Goal: Check status: Check status

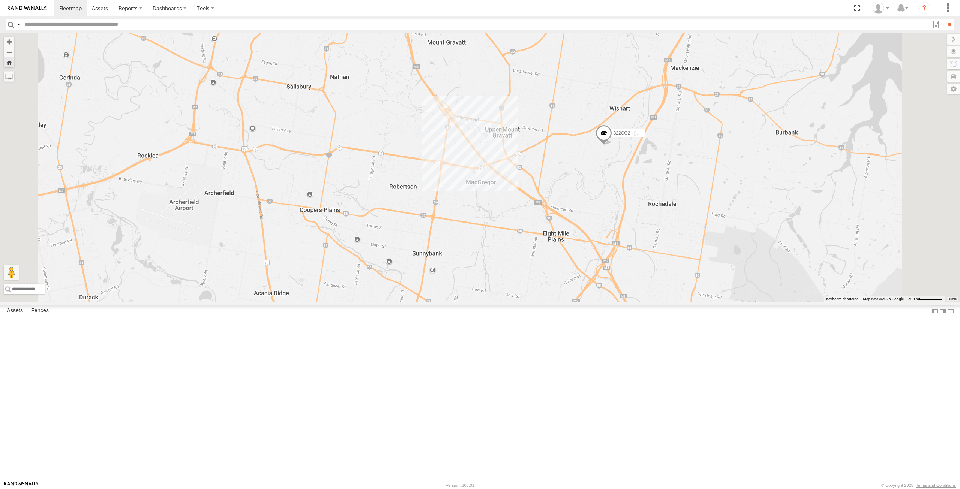
click at [0, 0] on div "Electrical" at bounding box center [0, 0] width 0 height 0
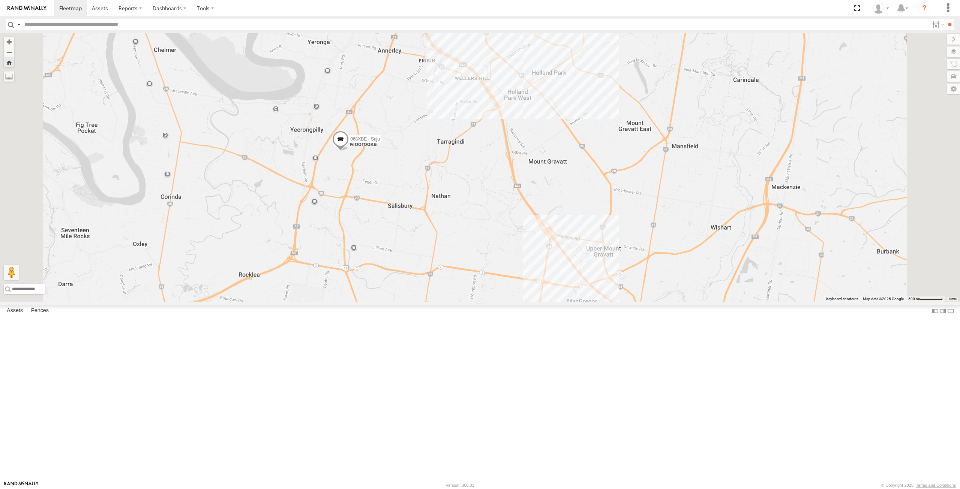
drag, startPoint x: 557, startPoint y: 121, endPoint x: 518, endPoint y: 158, distance: 54.1
click at [518, 158] on div "068XBE - Suju" at bounding box center [480, 167] width 960 height 269
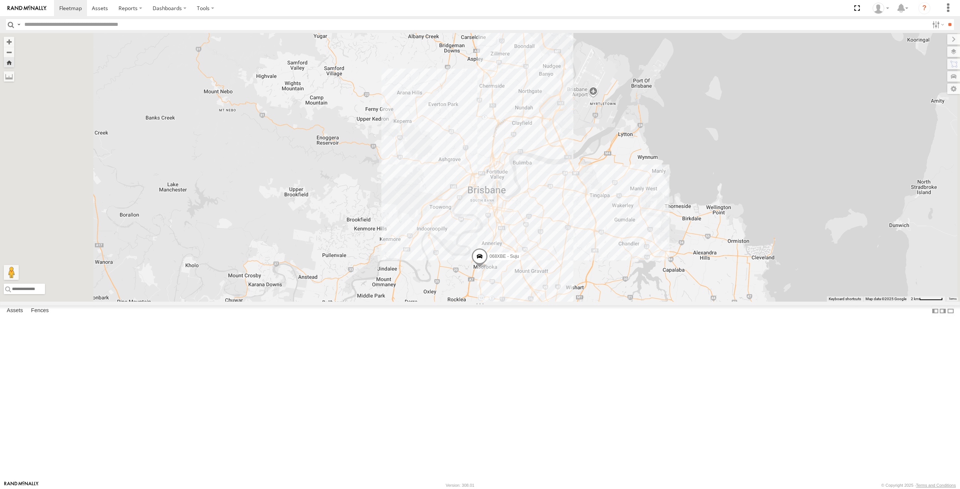
drag, startPoint x: 535, startPoint y: 154, endPoint x: 572, endPoint y: 277, distance: 129.2
click at [572, 277] on div "068XBE - Suju" at bounding box center [480, 167] width 960 height 269
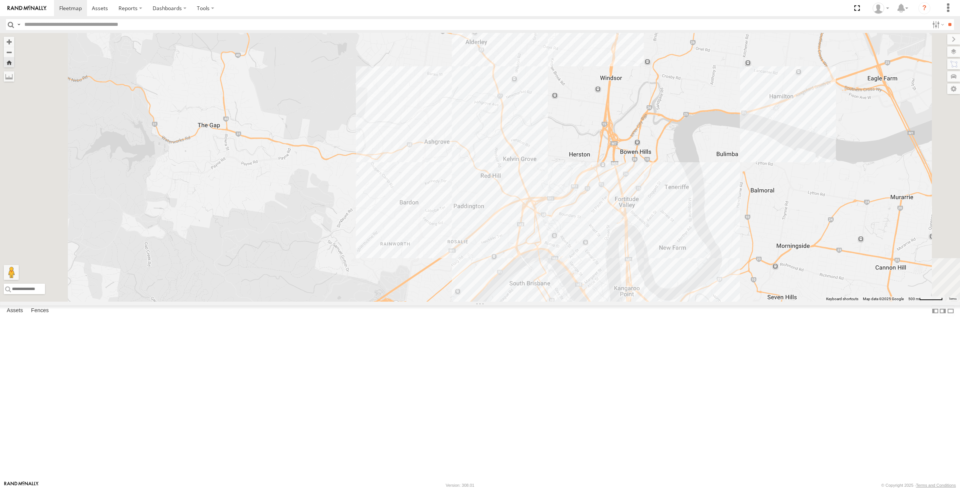
click at [534, 233] on div "068XBE - Suju" at bounding box center [480, 167] width 960 height 269
click at [538, 229] on div "068XBE - Suju" at bounding box center [480, 167] width 960 height 269
click at [621, 302] on div "068XBE - Suju Ray White Ashgrove 223 Waterworks Rd 0" at bounding box center [480, 167] width 960 height 269
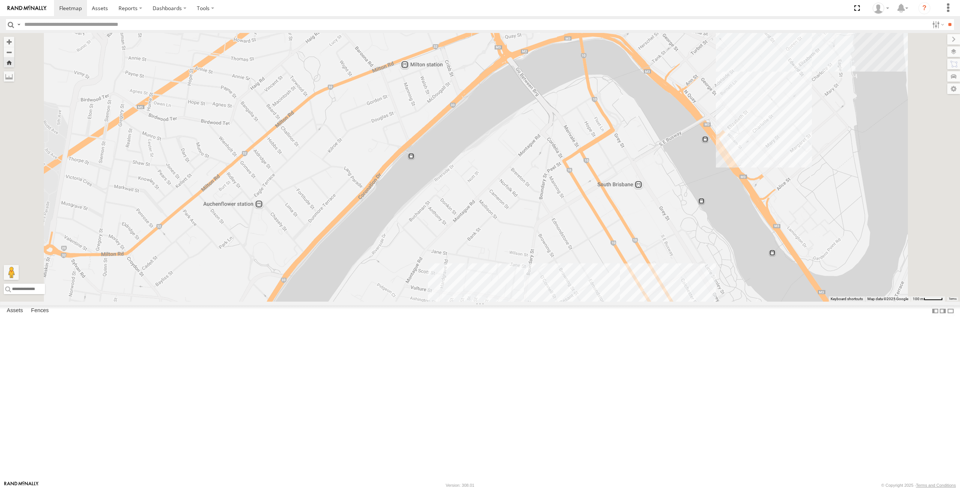
click at [620, 302] on div "068XBE - Suju" at bounding box center [480, 167] width 960 height 269
click at [652, 302] on div "068XBE - Suju Ray White West End 156 Boundary Rd 0" at bounding box center [480, 167] width 960 height 269
click at [0, 0] on link at bounding box center [0, 0] width 0 height 0
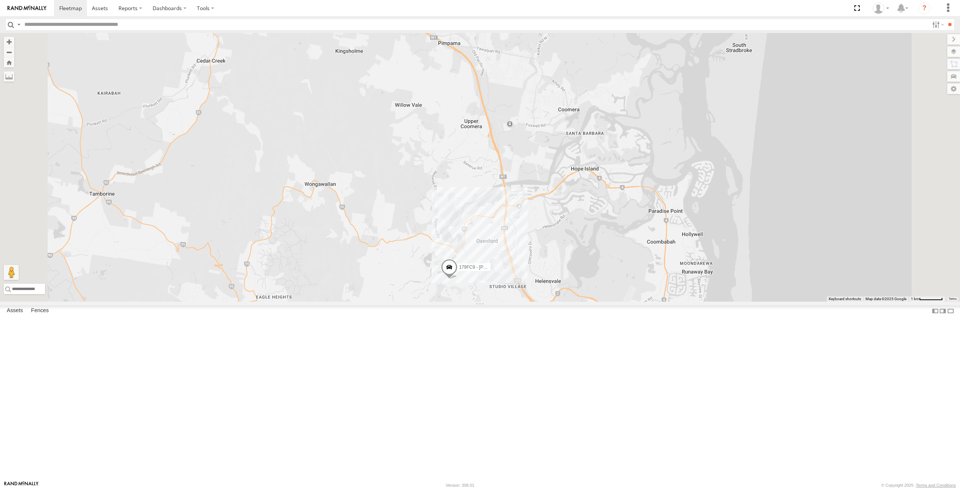
click at [559, 332] on span at bounding box center [551, 324] width 13 height 13
click at [656, 302] on div "359FY4 - Zac F 605GA3 - Jayden Brider 307YVY - Cameron G 640ZWO - Aiden 483FI5 …" at bounding box center [480, 167] width 960 height 269
click at [0, 0] on link at bounding box center [0, 0] width 0 height 0
